Goal: Transaction & Acquisition: Purchase product/service

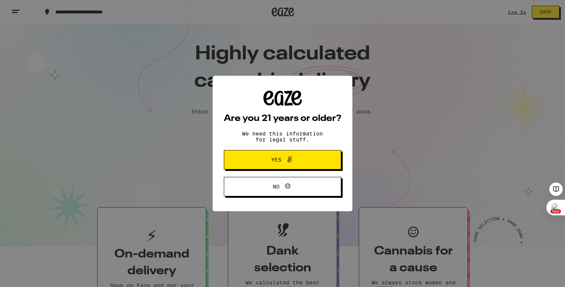
click at [250, 161] on button "Yes" at bounding box center [282, 159] width 117 height 19
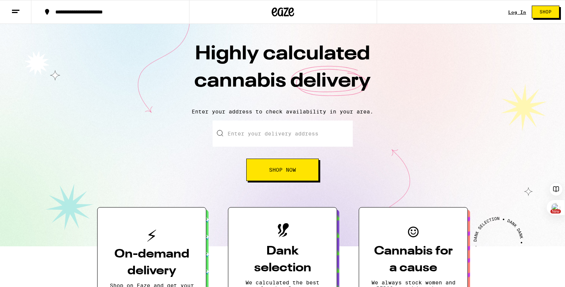
click at [517, 12] on link "Log In" at bounding box center [517, 12] width 18 height 5
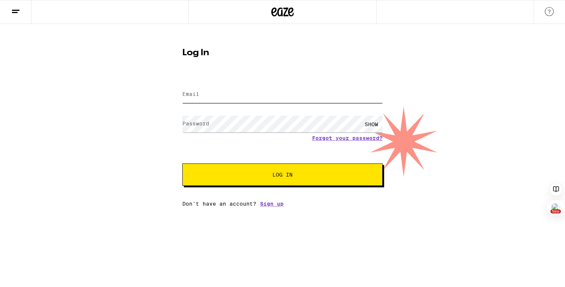
type input "[EMAIL_ADDRESS][DOMAIN_NAME]"
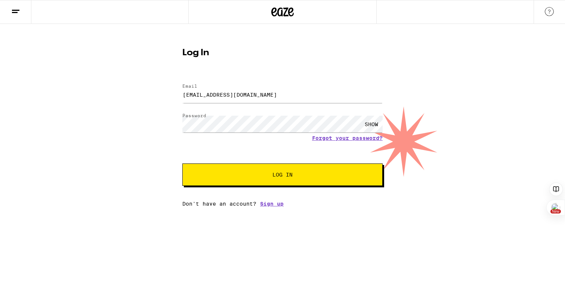
click at [296, 179] on button "Log In" at bounding box center [282, 175] width 200 height 22
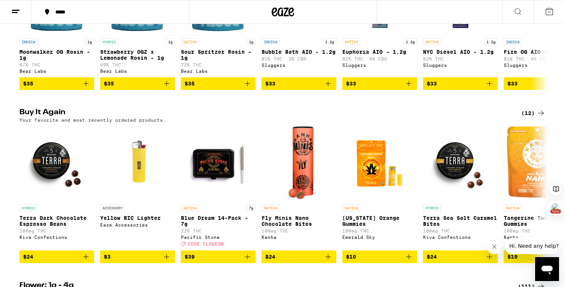
scroll to position [702, 0]
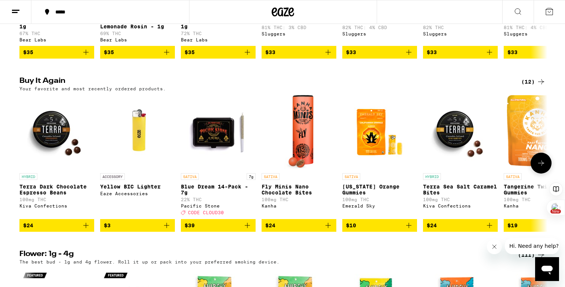
click at [250, 230] on icon "Add to bag" at bounding box center [247, 225] width 9 height 9
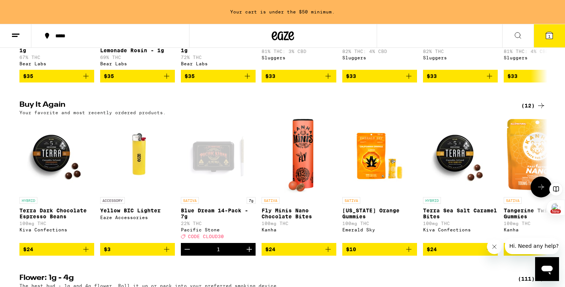
scroll to position [726, 0]
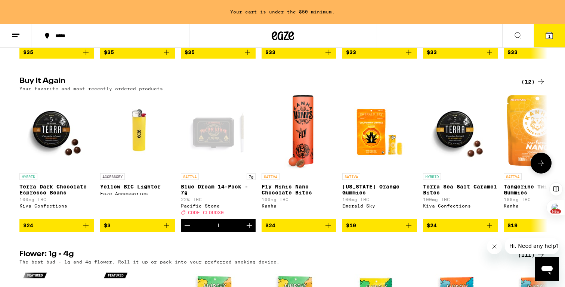
click at [250, 230] on icon "Increment" at bounding box center [249, 225] width 9 height 9
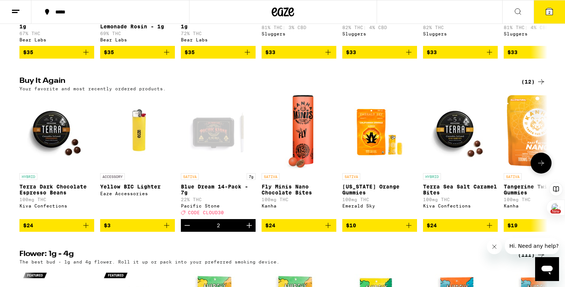
click at [250, 230] on icon "Increment" at bounding box center [249, 225] width 9 height 9
click at [551, 14] on icon at bounding box center [549, 11] width 7 height 7
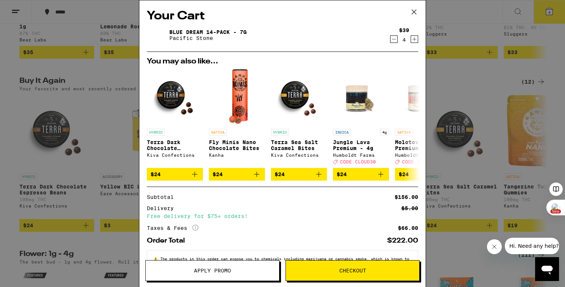
click at [236, 271] on span "Apply Promo" at bounding box center [212, 270] width 133 height 5
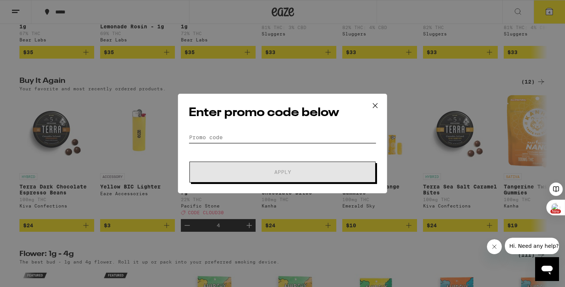
click at [249, 134] on input "Promo Code" at bounding box center [282, 137] width 187 height 11
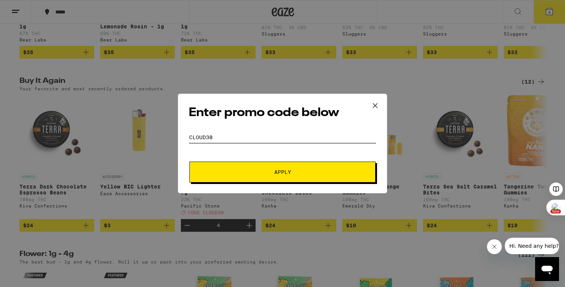
type input "CLOUD30"
click at [277, 174] on span "Apply" at bounding box center [282, 172] width 17 height 5
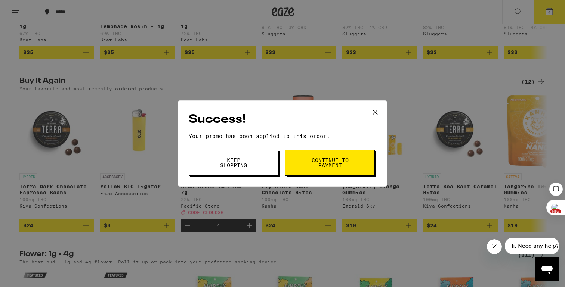
click at [319, 160] on span "Continue to payment" at bounding box center [330, 163] width 38 height 10
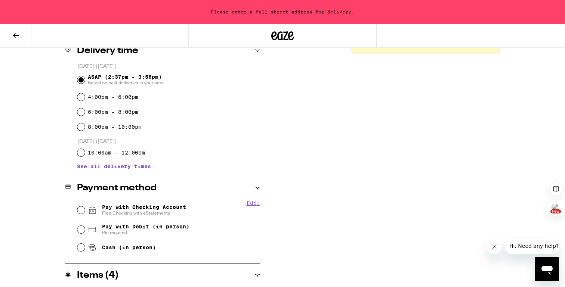
scroll to position [221, 0]
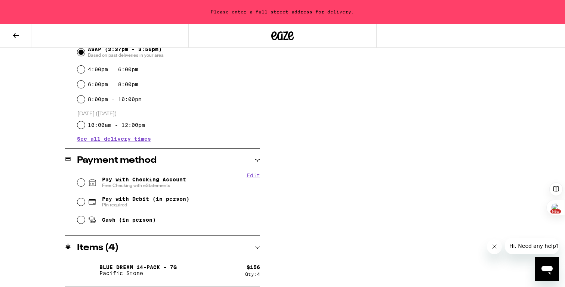
click at [308, 213] on div "**********" at bounding box center [282, 90] width 538 height 394
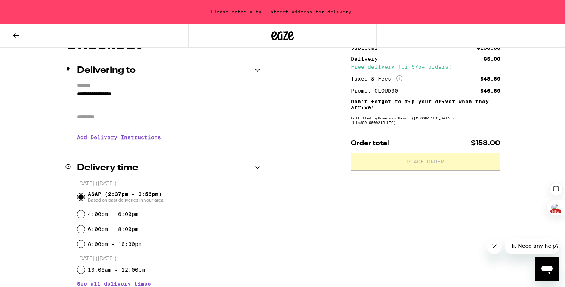
scroll to position [0, 0]
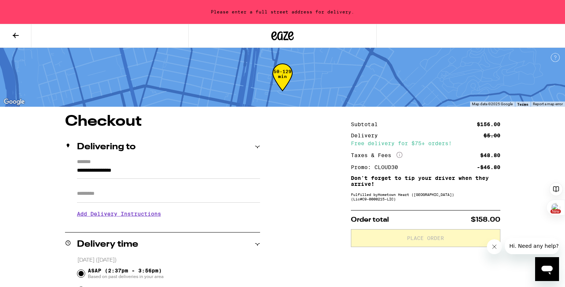
click at [280, 35] on icon at bounding box center [282, 35] width 22 height 13
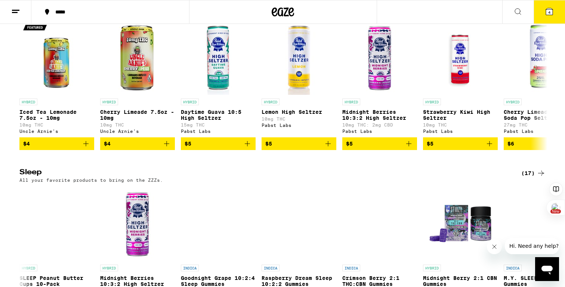
scroll to position [2903, 0]
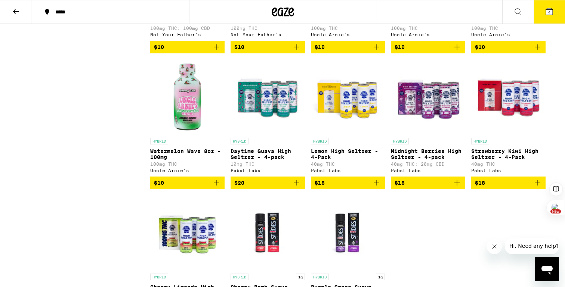
scroll to position [881, 0]
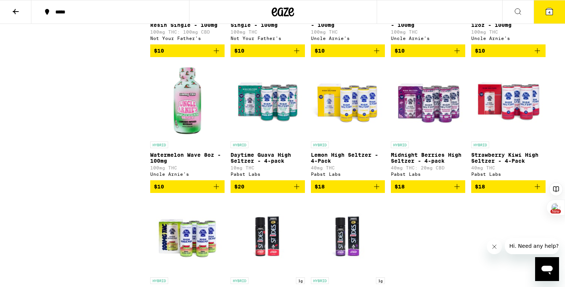
click at [345, 164] on p "Lemon High Seltzer - 4-Pack" at bounding box center [348, 158] width 74 height 12
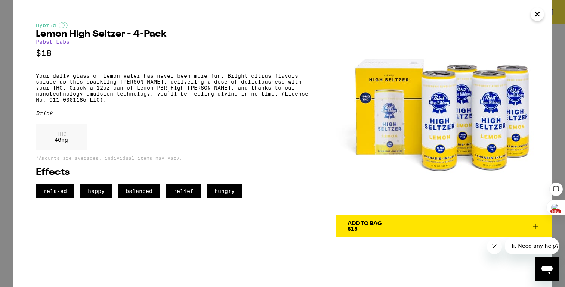
click at [358, 224] on div "Add To Bag" at bounding box center [364, 223] width 34 height 5
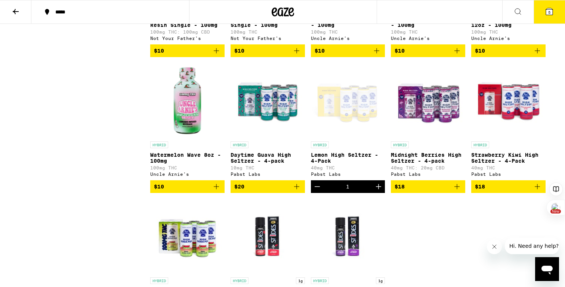
click at [551, 14] on icon at bounding box center [549, 11] width 7 height 7
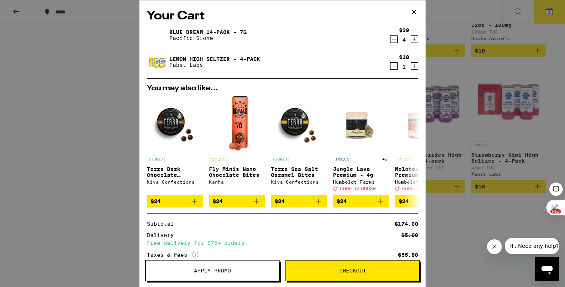
click at [415, 15] on icon at bounding box center [413, 11] width 11 height 11
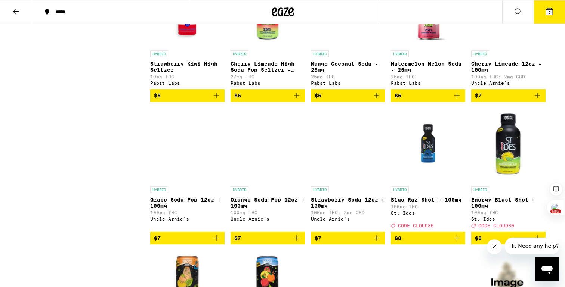
scroll to position [304, 0]
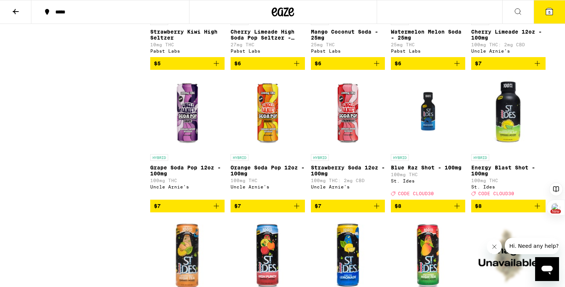
click at [507, 138] on img "Open page for Energy Blast Shot - 100mg from St. Ides" at bounding box center [508, 113] width 74 height 75
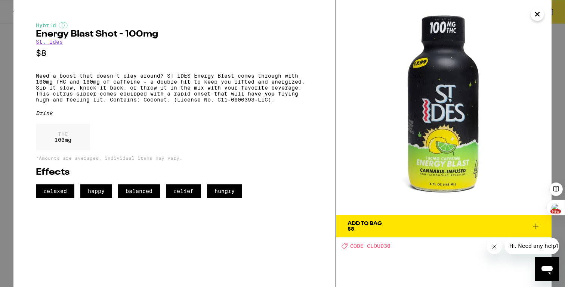
click at [538, 14] on icon "Close" at bounding box center [536, 14] width 9 height 11
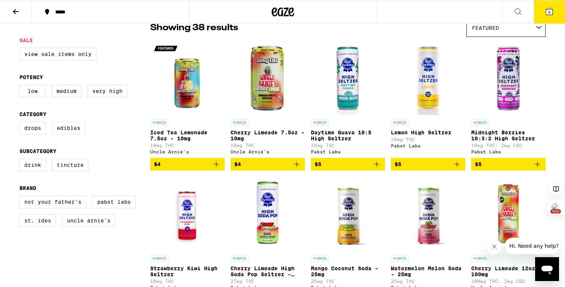
scroll to position [66, 0]
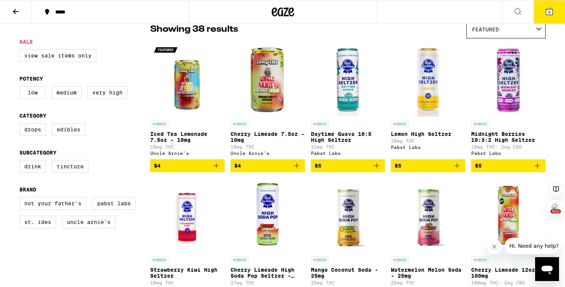
click at [461, 169] on button "$5" at bounding box center [428, 165] width 74 height 13
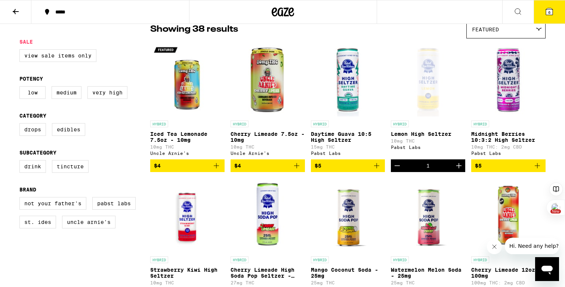
click at [555, 12] on button "6" at bounding box center [548, 11] width 31 height 23
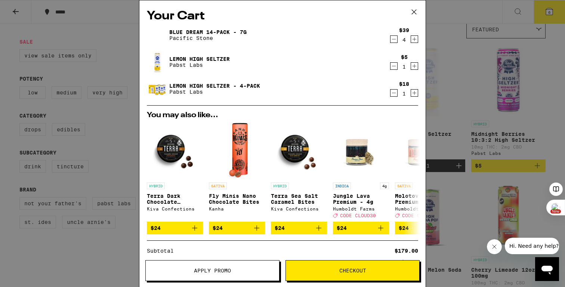
click at [394, 92] on icon "Decrement" at bounding box center [393, 92] width 7 height 9
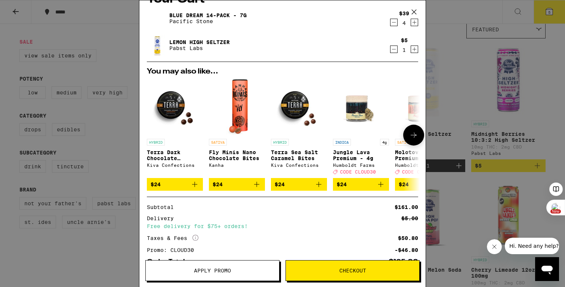
scroll to position [18, 0]
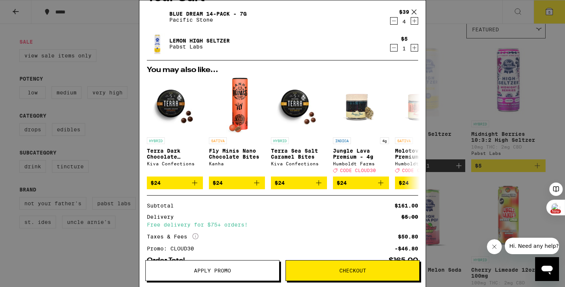
click at [416, 50] on icon "Increment" at bounding box center [414, 47] width 7 height 9
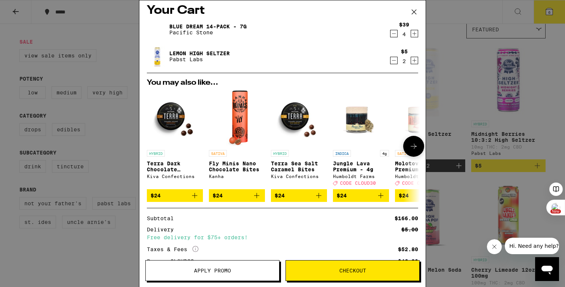
scroll to position [6, 0]
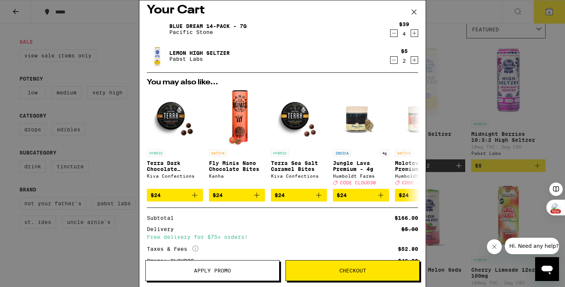
click at [395, 60] on icon "Decrement" at bounding box center [393, 60] width 7 height 9
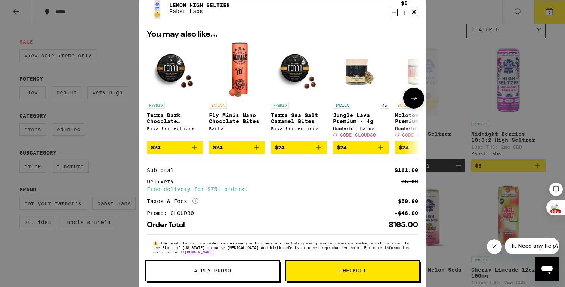
scroll to position [68, 0]
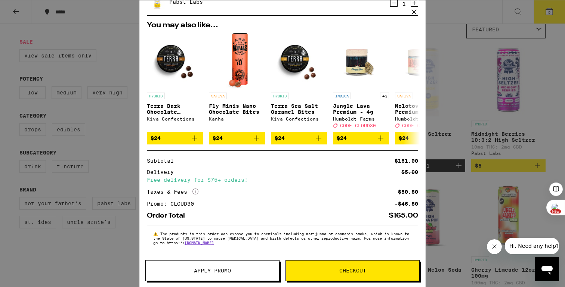
click at [343, 271] on span "Checkout" at bounding box center [352, 270] width 27 height 5
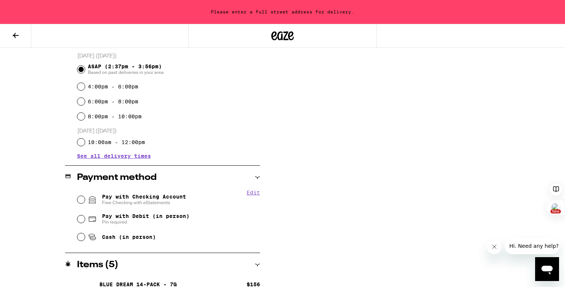
scroll to position [203, 0]
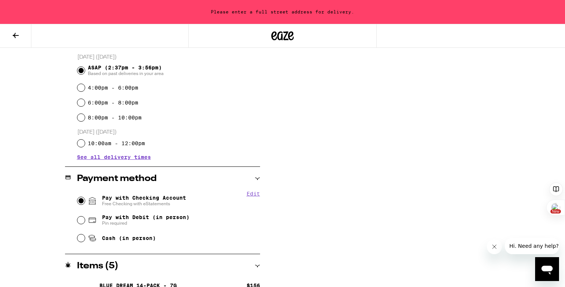
click at [81, 202] on input "Pay with Checking Account Free Checking with eStatements" at bounding box center [80, 200] width 7 height 7
radio input "true"
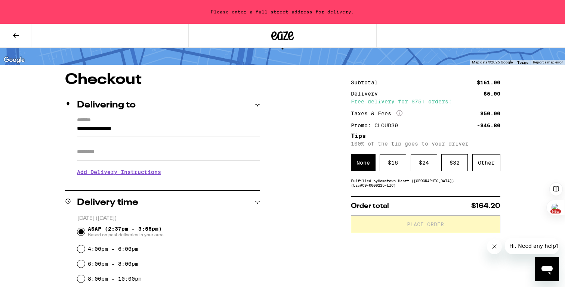
scroll to position [41, 0]
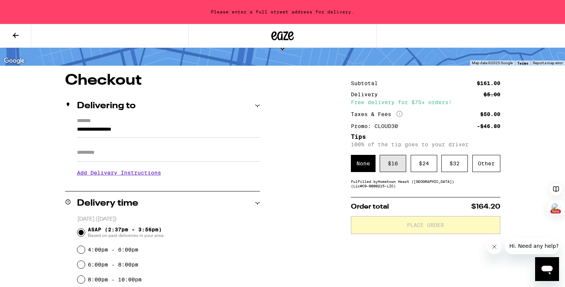
click at [388, 169] on div "$ 16" at bounding box center [392, 163] width 27 height 17
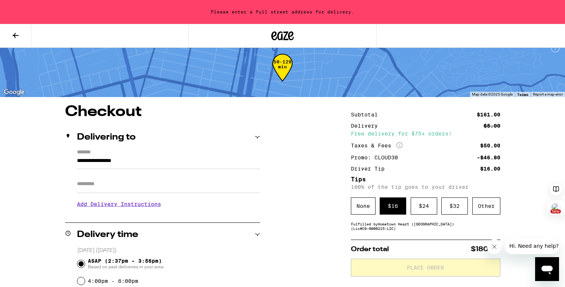
scroll to position [15, 0]
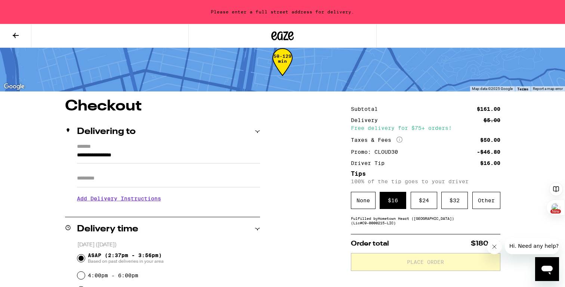
click at [193, 161] on input "**********" at bounding box center [168, 157] width 183 height 13
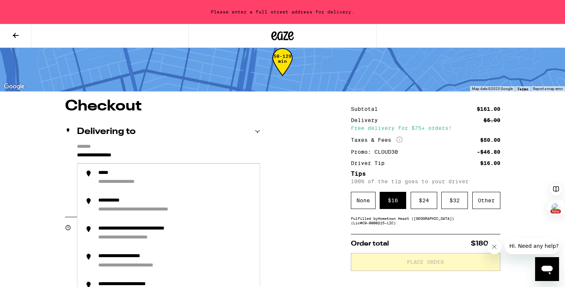
click at [77, 151] on input "**********" at bounding box center [168, 157] width 183 height 13
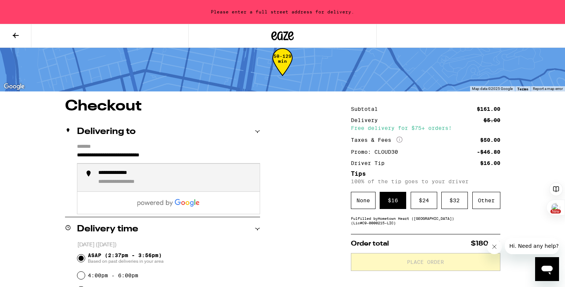
click at [108, 185] on div "**********" at bounding box center [130, 182] width 64 height 7
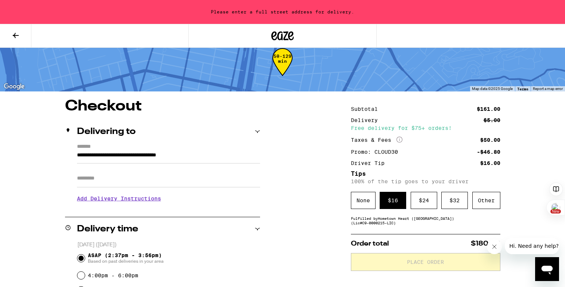
type input "**********"
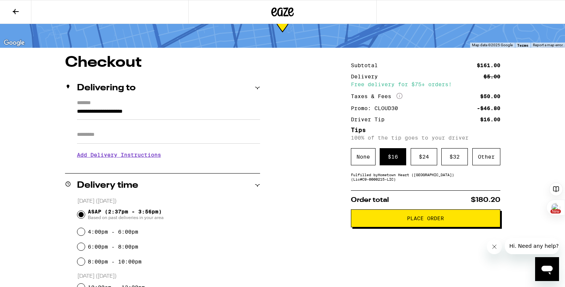
scroll to position [40, 0]
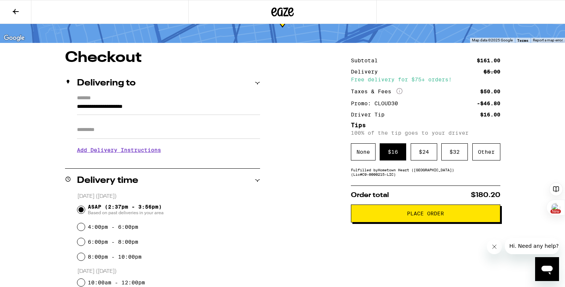
click at [413, 216] on span "Place Order" at bounding box center [425, 213] width 37 height 5
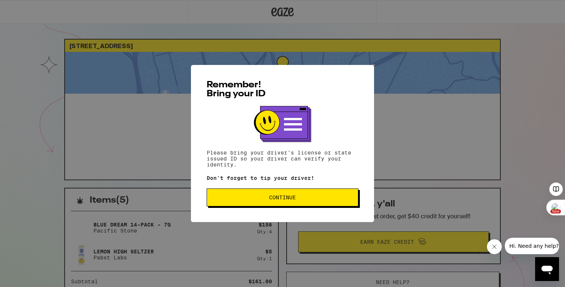
click at [292, 198] on span "Continue" at bounding box center [282, 197] width 27 height 5
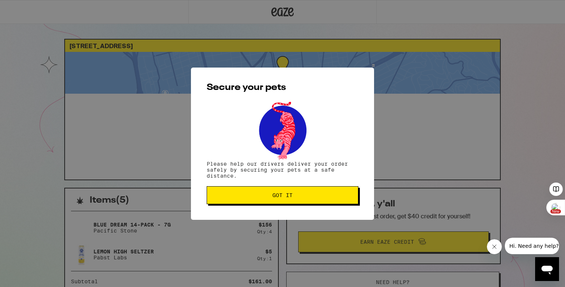
click at [289, 194] on span "Got it" at bounding box center [282, 195] width 20 height 5
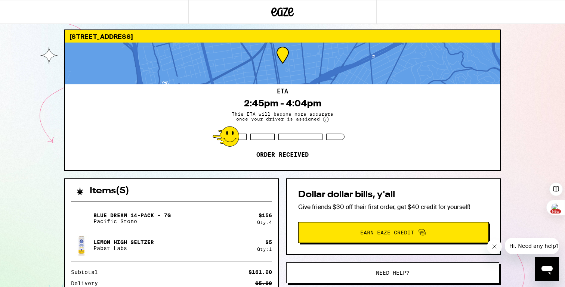
scroll to position [10, 0]
